Goal: Information Seeking & Learning: Learn about a topic

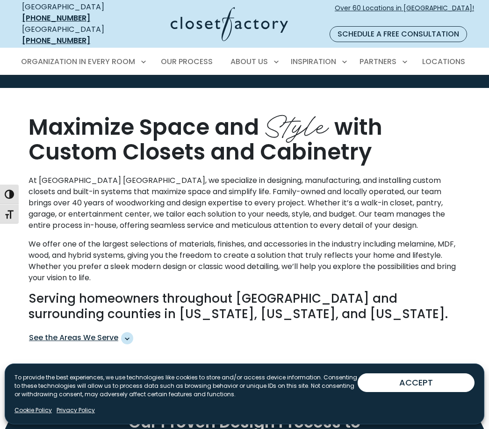
scroll to position [440, 0]
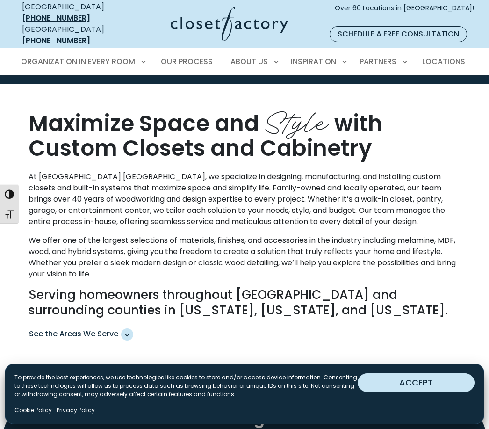
click at [435, 392] on button "ACCEPT" at bounding box center [416, 382] width 117 height 19
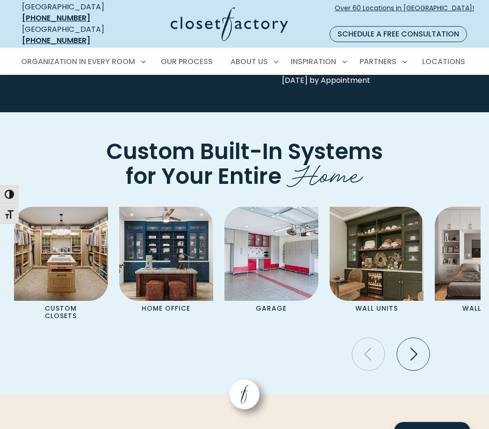
scroll to position [2808, 0]
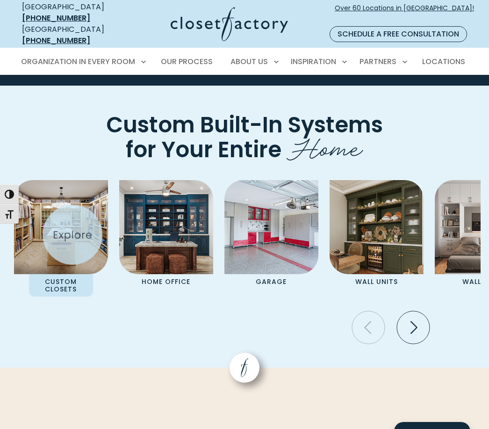
click at [51, 224] on img "Pages Gallery" at bounding box center [61, 227] width 94 height 94
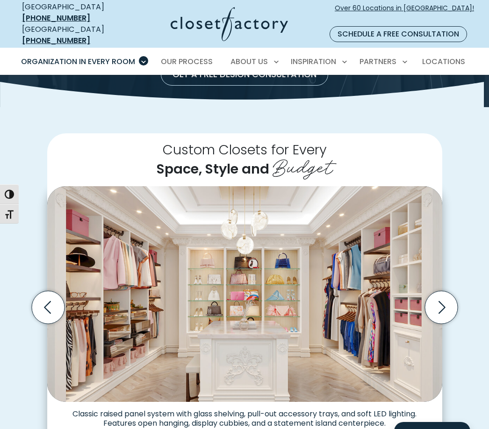
scroll to position [195, 0]
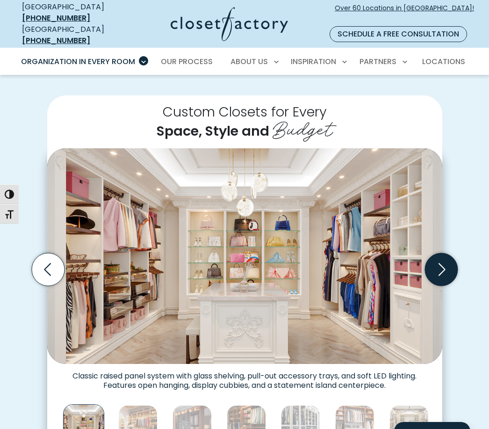
click at [437, 252] on icon "Next slide" at bounding box center [441, 268] width 33 height 33
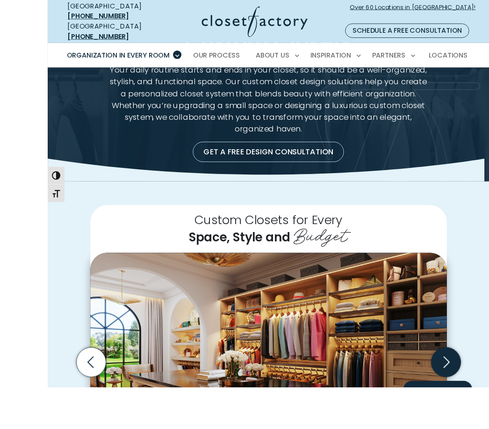
scroll to position [163, 0]
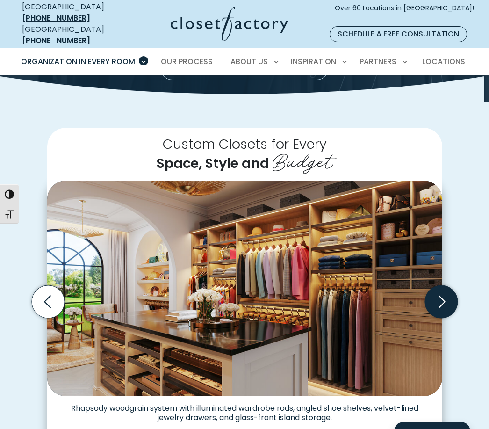
click at [442, 285] on icon "Next slide" at bounding box center [441, 301] width 33 height 33
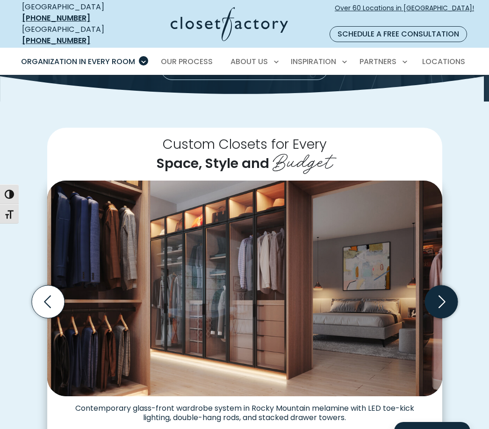
click at [445, 285] on icon "Next slide" at bounding box center [441, 301] width 33 height 33
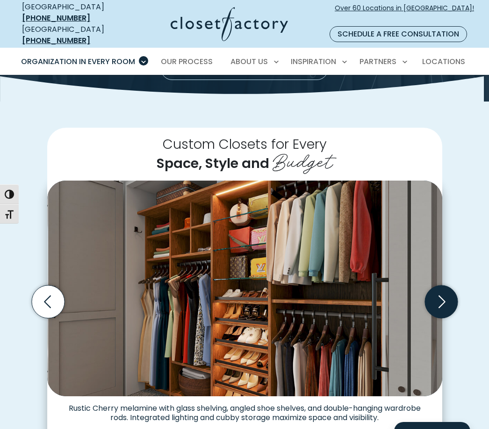
click at [439, 285] on icon "Next slide" at bounding box center [441, 301] width 33 height 33
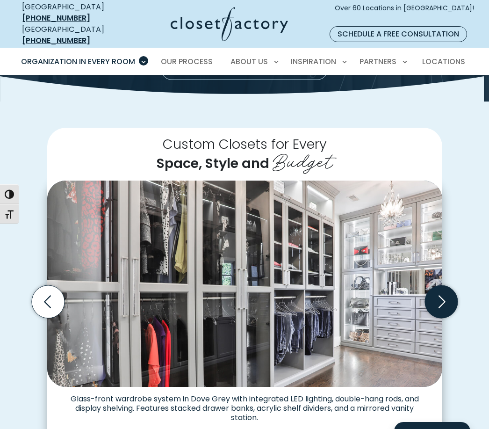
click at [436, 285] on icon "Next slide" at bounding box center [441, 301] width 33 height 33
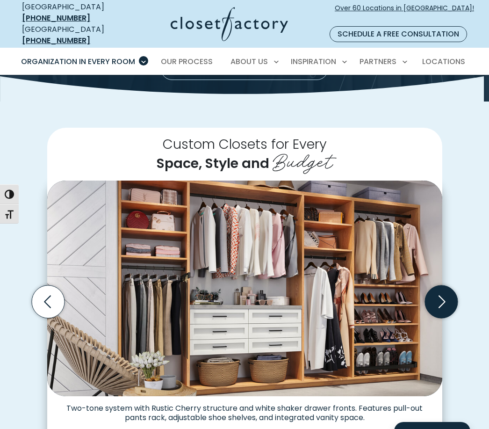
click at [438, 285] on icon "Next slide" at bounding box center [441, 301] width 33 height 33
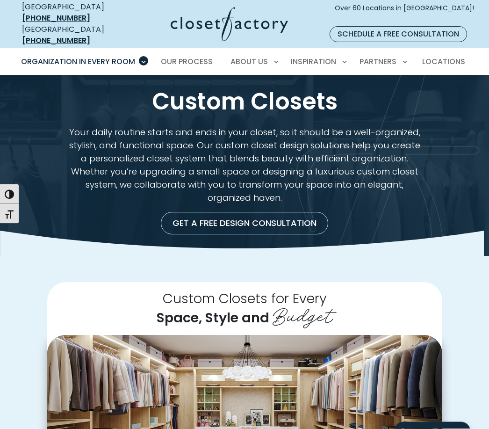
scroll to position [0, 0]
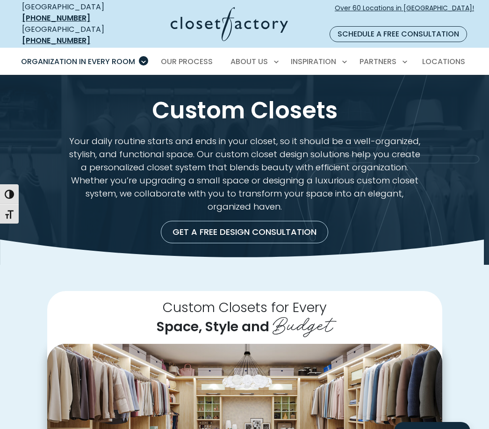
click at [57, 295] on h2 "Custom Closets for Every Space, Style and Budget" at bounding box center [244, 317] width 395 height 53
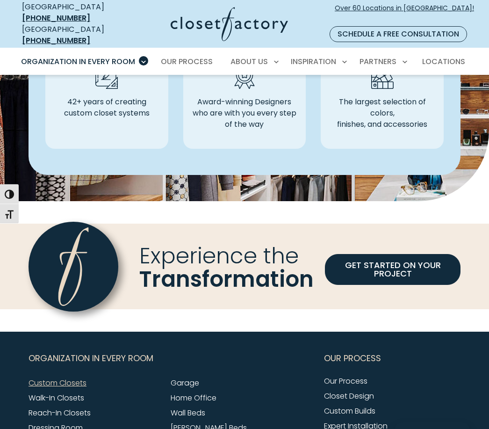
scroll to position [2646, 0]
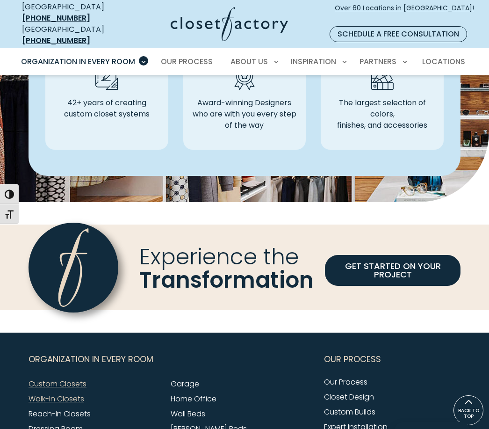
click at [38, 393] on link "Walk-In Closets" at bounding box center [57, 398] width 56 height 11
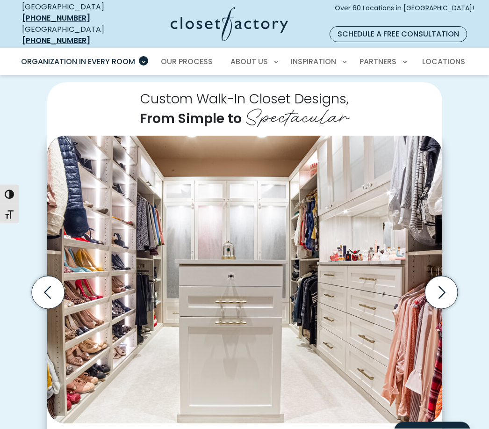
scroll to position [178, 0]
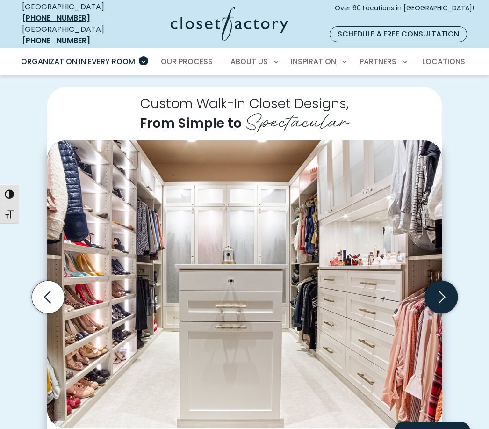
click at [447, 294] on icon "Next slide" at bounding box center [441, 297] width 33 height 33
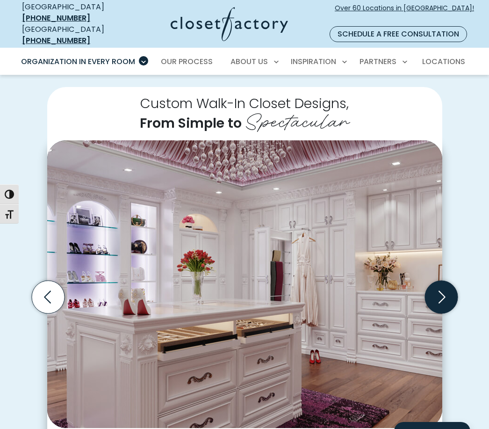
click at [441, 288] on icon "Next slide" at bounding box center [441, 297] width 33 height 33
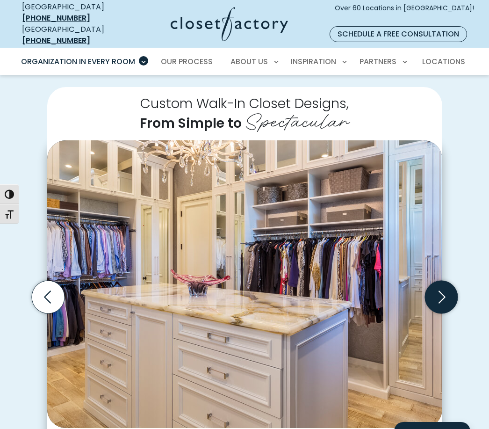
click at [439, 281] on icon "Next slide" at bounding box center [441, 297] width 33 height 33
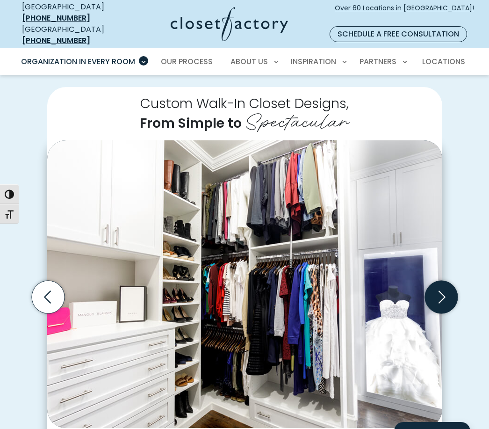
click at [440, 288] on icon "Next slide" at bounding box center [441, 297] width 33 height 33
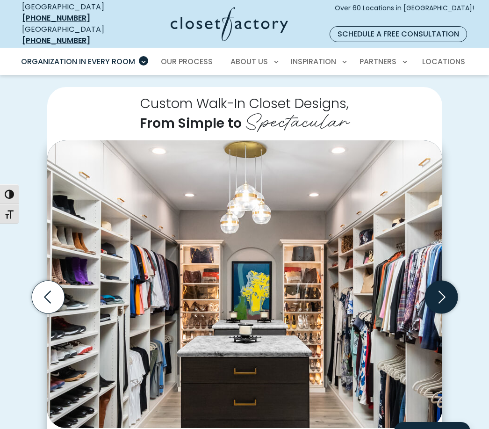
click at [438, 281] on icon "Next slide" at bounding box center [441, 297] width 33 height 33
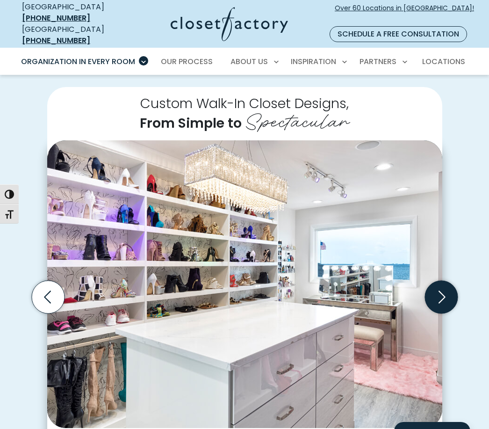
click at [439, 281] on icon "Next slide" at bounding box center [441, 297] width 33 height 33
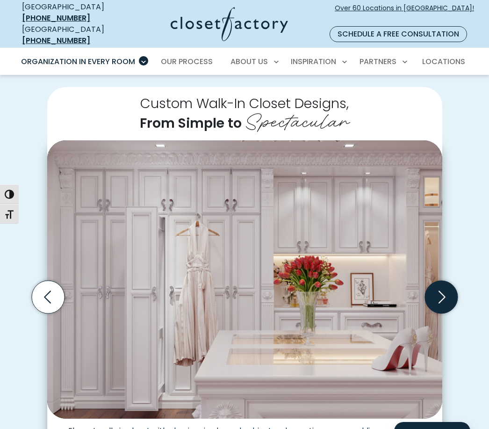
click at [442, 281] on icon "Next slide" at bounding box center [441, 297] width 33 height 33
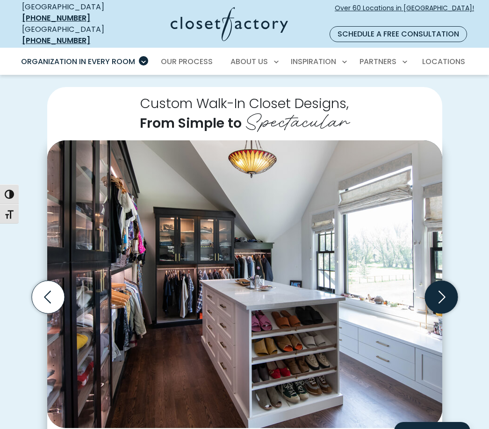
click at [439, 281] on icon "Next slide" at bounding box center [441, 297] width 33 height 33
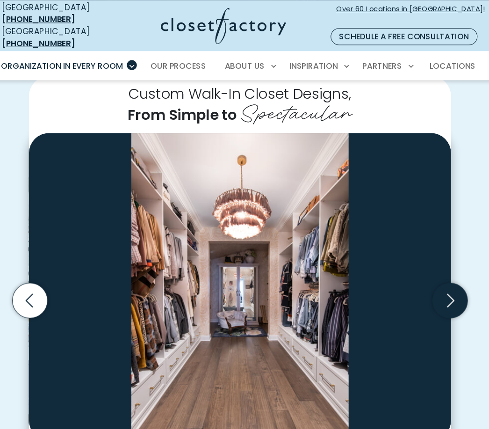
scroll to position [193, 0]
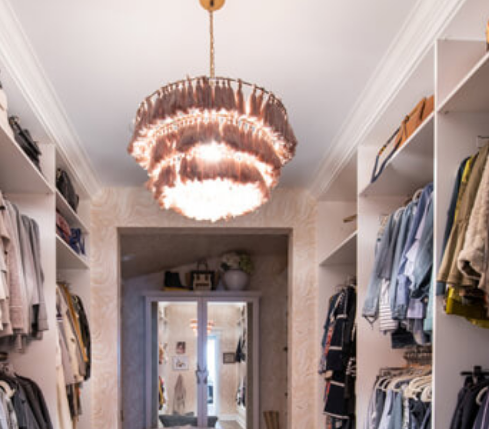
click at [47, 148] on img "Thumbnail Gallery" at bounding box center [244, 269] width 395 height 288
